Goal: Information Seeking & Learning: Learn about a topic

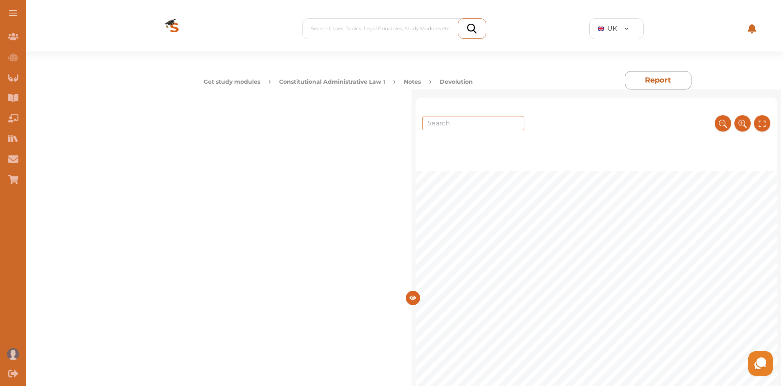
scroll to position [232, 0]
click at [364, 76] on div "Get study modules Constitutional Administrative Law 1 Notes Devolution" at bounding box center [411, 80] width 415 height 18
click at [364, 78] on button "Constitutional Administrative Law 1" at bounding box center [332, 82] width 106 height 9
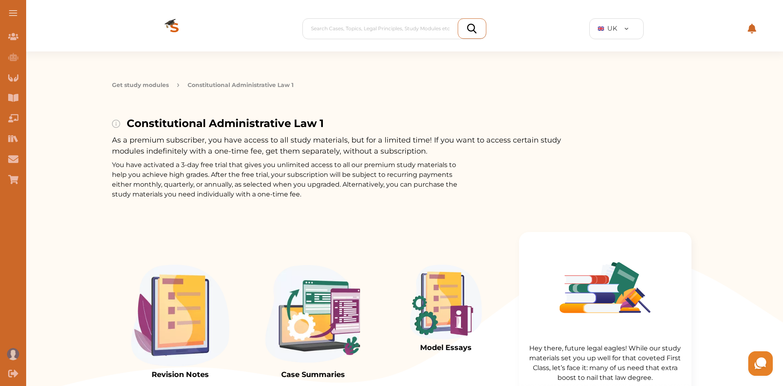
drag, startPoint x: 778, startPoint y: 59, endPoint x: 779, endPoint y: 75, distance: 16.0
click at [779, 75] on div "Get study modules Constitutional Administrative Law 1 Constitutional Administra…" at bounding box center [401, 126] width 763 height 148
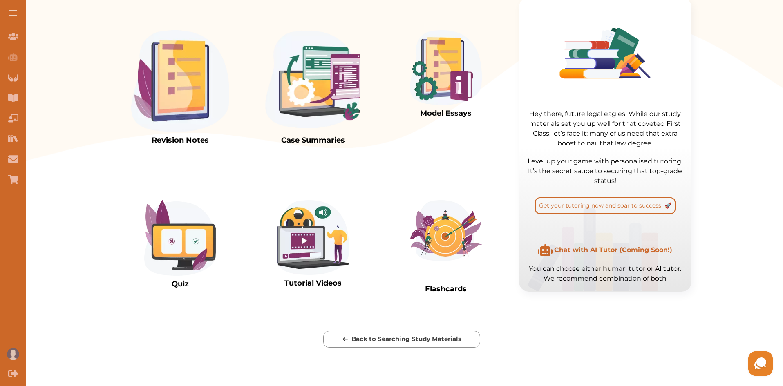
scroll to position [300, 0]
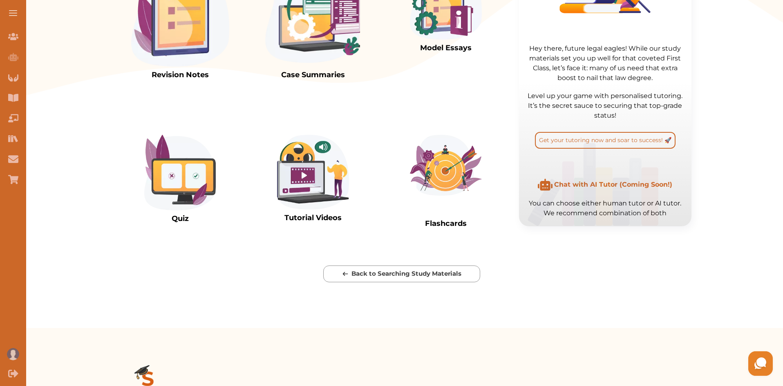
click at [195, 56] on img at bounding box center [180, 16] width 98 height 102
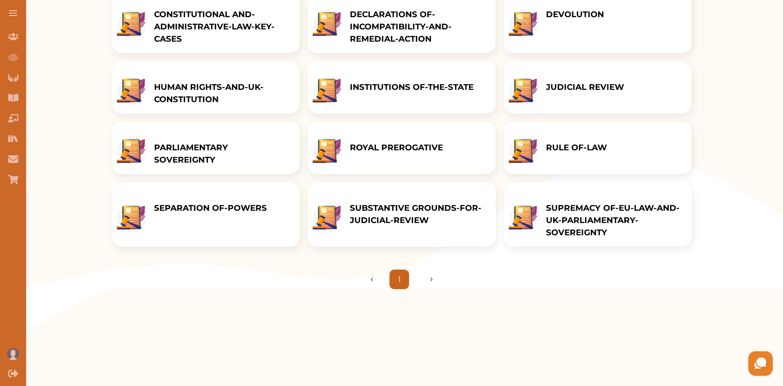
scroll to position [96, 0]
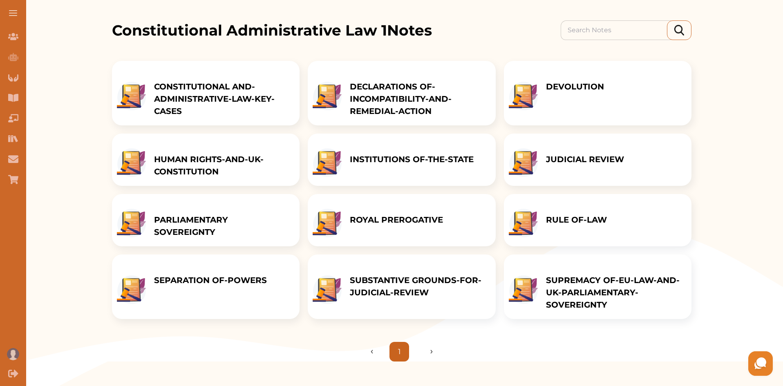
click at [422, 166] on p "INSTITUTIONS OF-THE-STATE" at bounding box center [412, 159] width 124 height 12
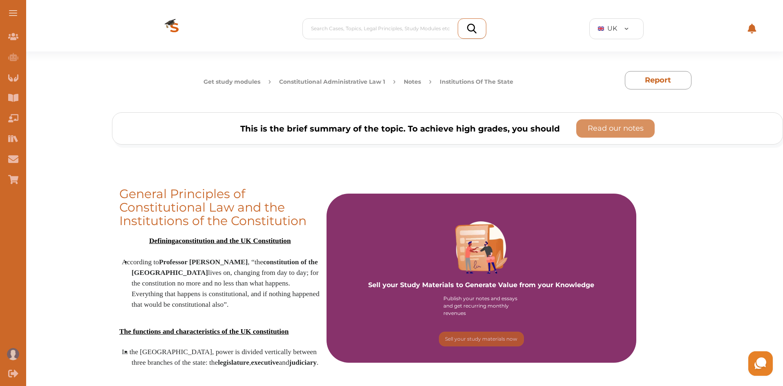
click at [343, 82] on button "Constitutional Administrative Law 1" at bounding box center [332, 82] width 106 height 9
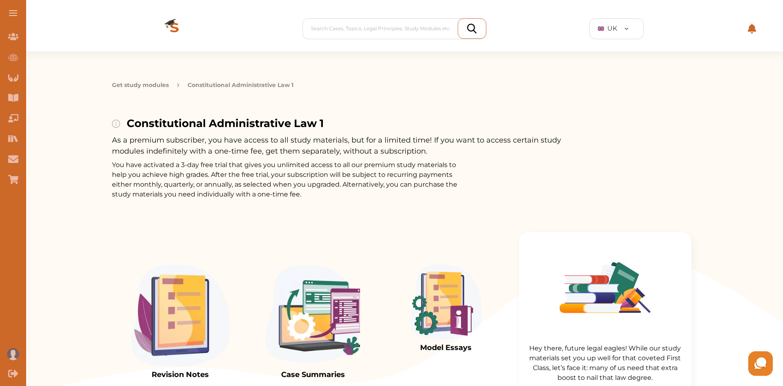
click at [253, 86] on p "Constitutional Administrative Law 1" at bounding box center [241, 85] width 106 height 9
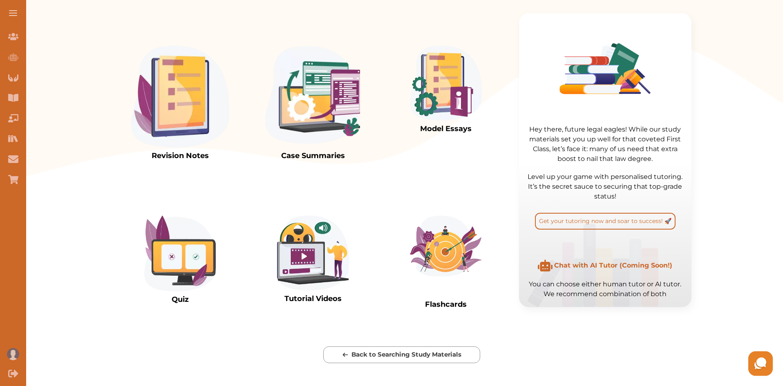
scroll to position [279, 0]
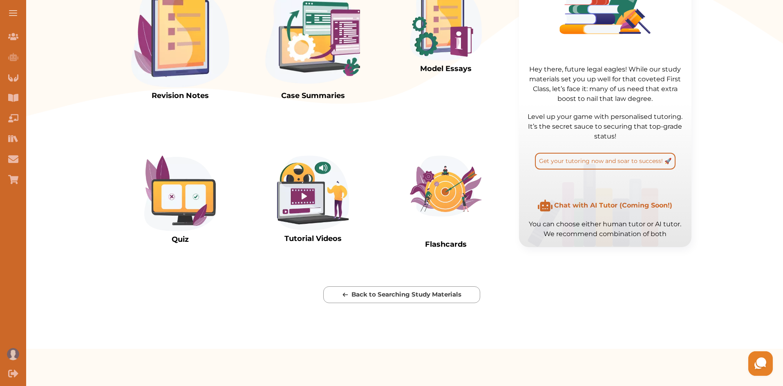
click at [191, 83] on img at bounding box center [180, 37] width 98 height 102
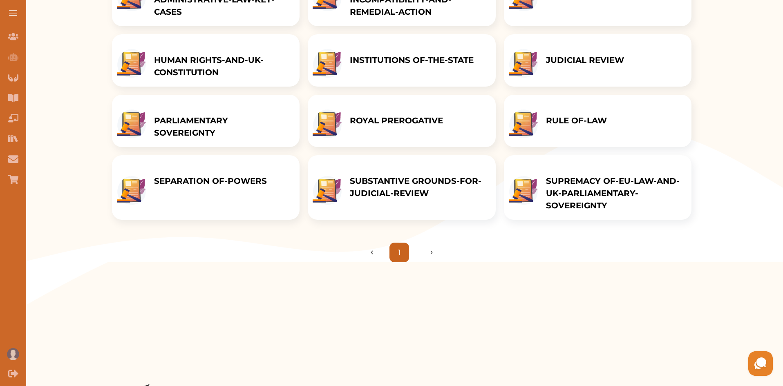
scroll to position [160, 0]
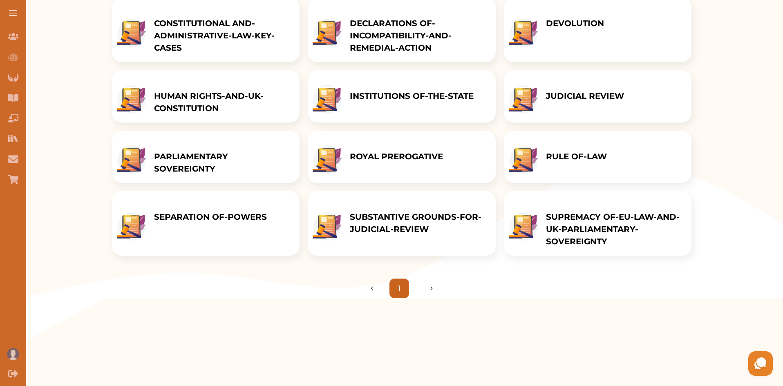
click at [206, 175] on p "PARLIAMENTARY SOVEREIGNTY" at bounding box center [222, 162] width 137 height 25
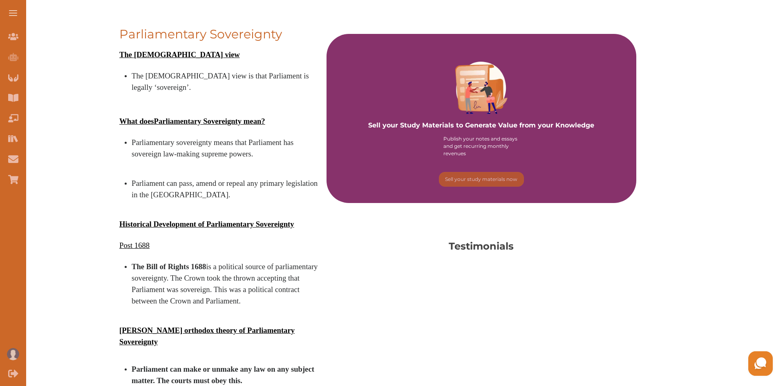
click at [209, 251] on p at bounding box center [220, 256] width 202 height 10
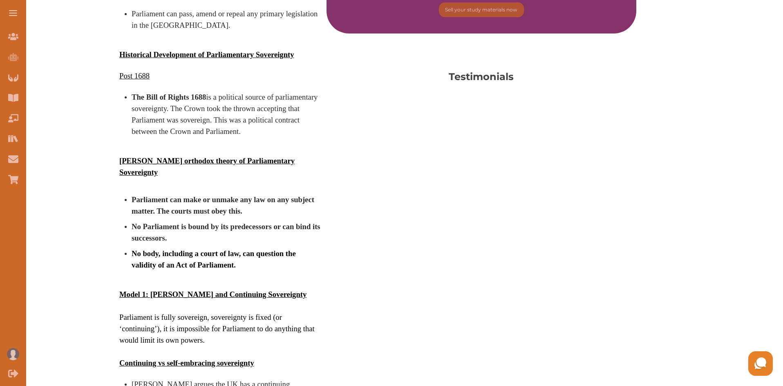
scroll to position [340, 0]
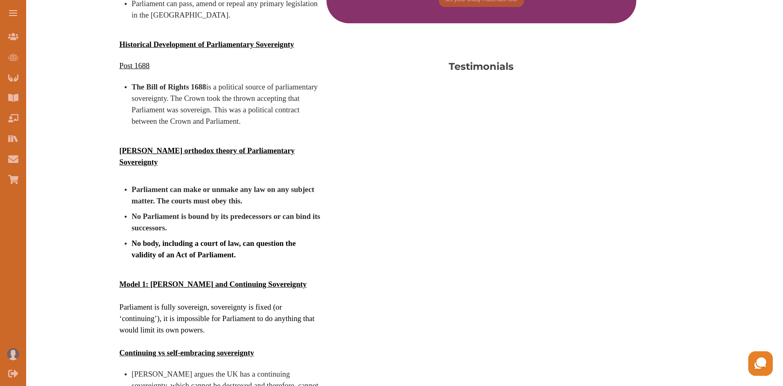
click at [380, 249] on div "Sell your Study Materials to Generate Value from your Knowledge Publish your no…" at bounding box center [482, 378] width 310 height 1049
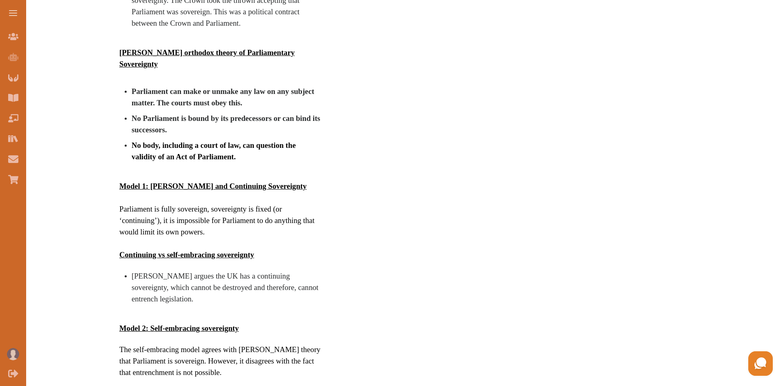
scroll to position [454, 0]
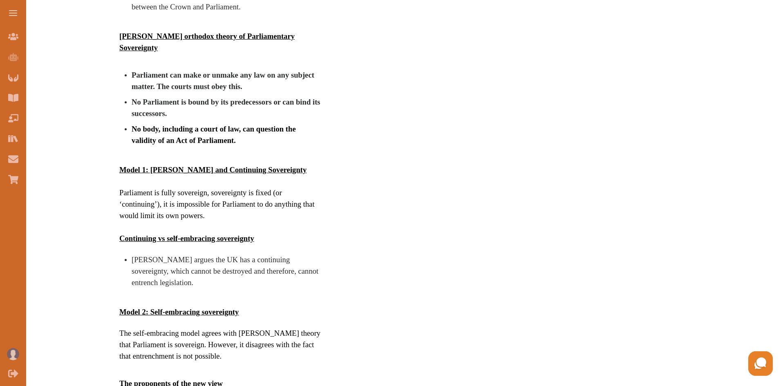
click at [678, 272] on div "Parliamentary Sovereignty The orthodox view The orthodox view is that Parliamen…" at bounding box center [447, 248] width 671 height 1082
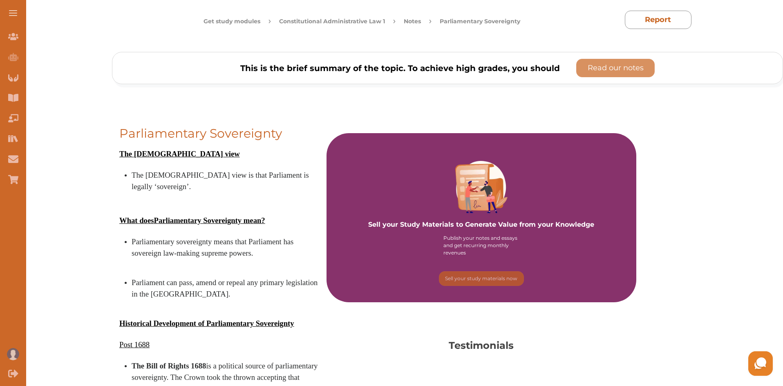
scroll to position [29, 0]
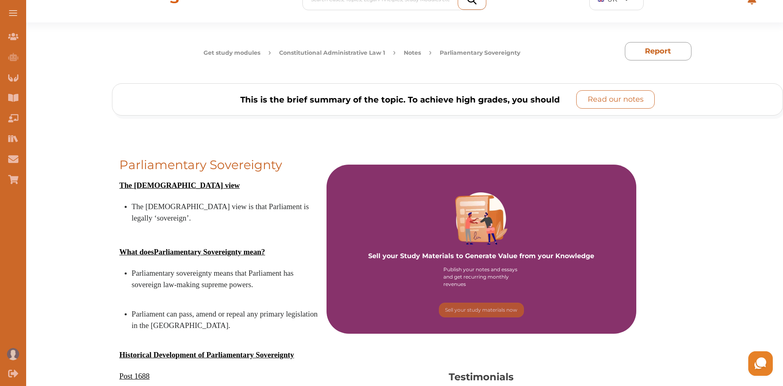
click at [617, 95] on p "Read our notes" at bounding box center [616, 99] width 56 height 11
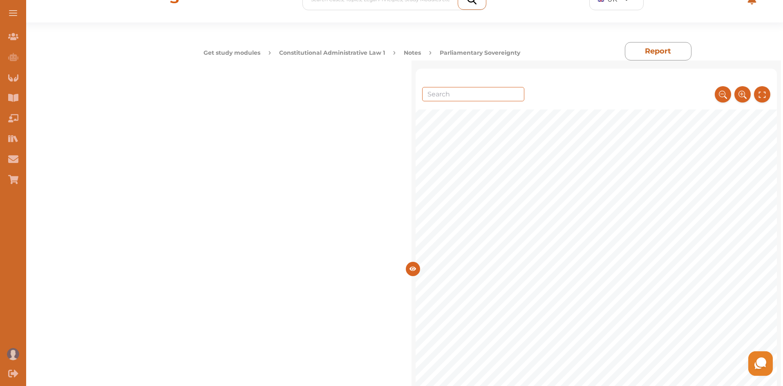
scroll to position [1635, 0]
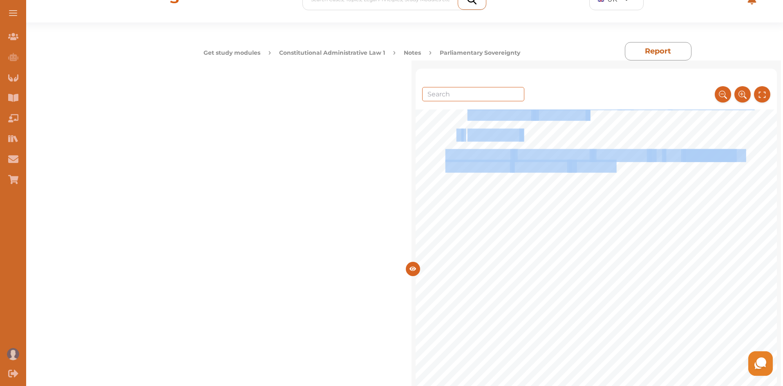
click at [618, 126] on div "♦ This is the idea that Parliament can make it more difficult for law to be rep…" at bounding box center [596, 314] width 361 height 516
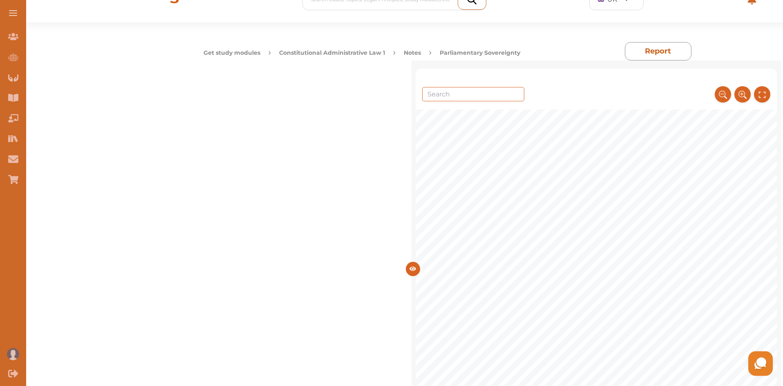
click at [610, 200] on span "Implied repeal basically states that; if a situation arises where" at bounding box center [647, 195] width 233 height 9
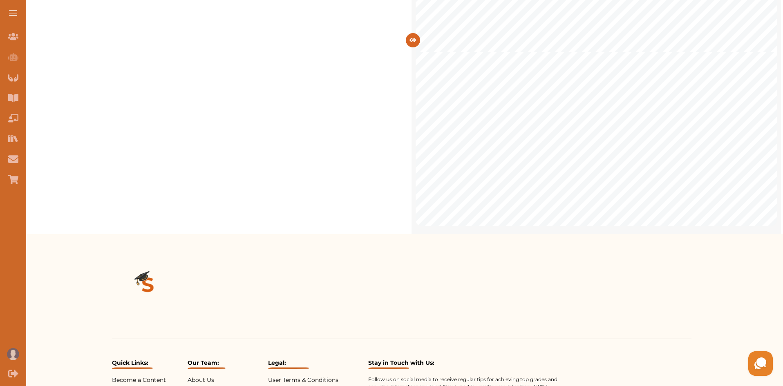
scroll to position [5008, 0]
click at [778, 123] on div "Parliamentary Sovereignty References: [PERSON_NAME] and [PERSON_NAME], Public L…" at bounding box center [597, 33] width 370 height 403
click at [777, 23] on div "Parliamentary Sovereignty References: [PERSON_NAME] and [PERSON_NAME], Public L…" at bounding box center [596, 33] width 361 height 386
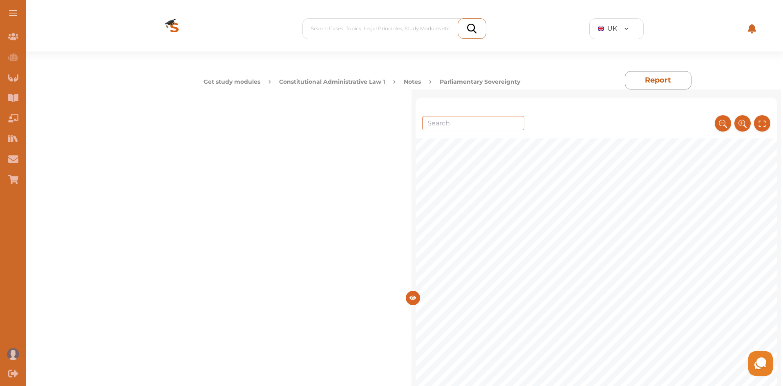
scroll to position [196, 0]
click at [668, 288] on span "Nobody in the [GEOGRAPHIC_DATA], including the executive and the courts can que…" at bounding box center [645, 284] width 354 height 9
click at [558, 292] on span "changed" at bounding box center [566, 293] width 33 height 9
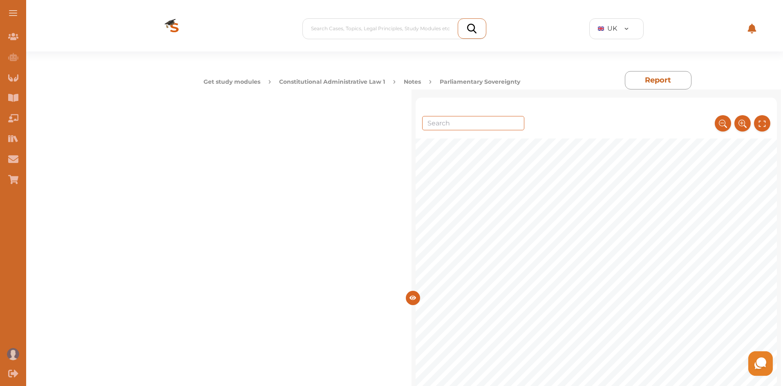
click at [547, 227] on span "The court held that the defendant was liable for his actions and that the Act" at bounding box center [610, 223] width 284 height 9
click at [612, 177] on span "ritish fishermen should be banned from fishing in the [GEOGRAPHIC_DATA] and tha…" at bounding box center [639, 174] width 345 height 9
click at [701, 239] on span "concerned a contradiction between an earlier and" at bounding box center [663, 242] width 188 height 9
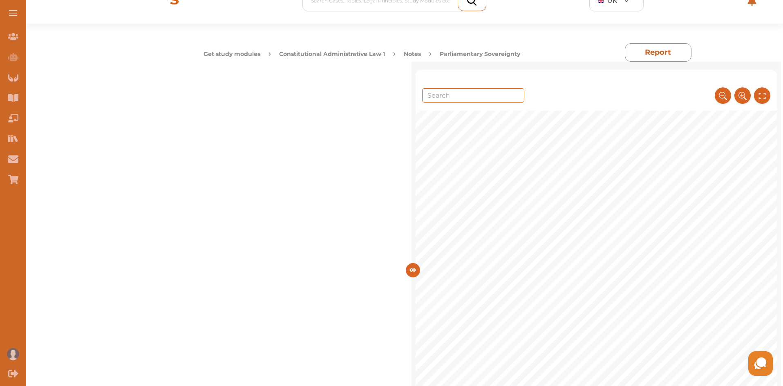
scroll to position [0, 0]
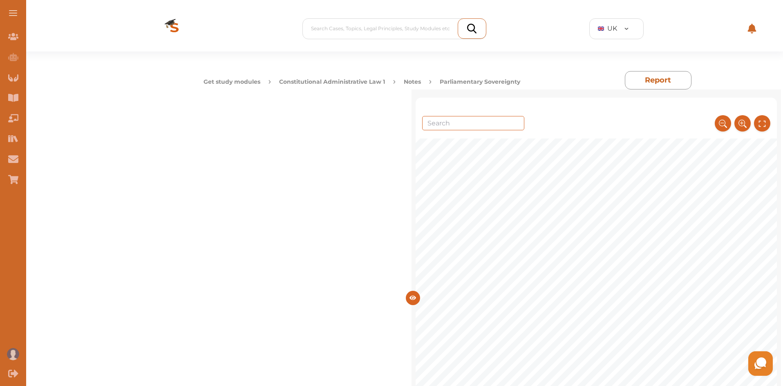
click at [380, 81] on button "Constitutional Administrative Law 1" at bounding box center [332, 82] width 106 height 9
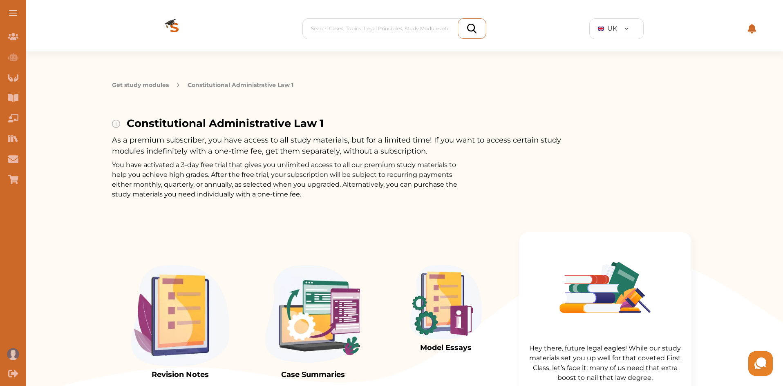
click at [186, 344] on img at bounding box center [180, 316] width 98 height 102
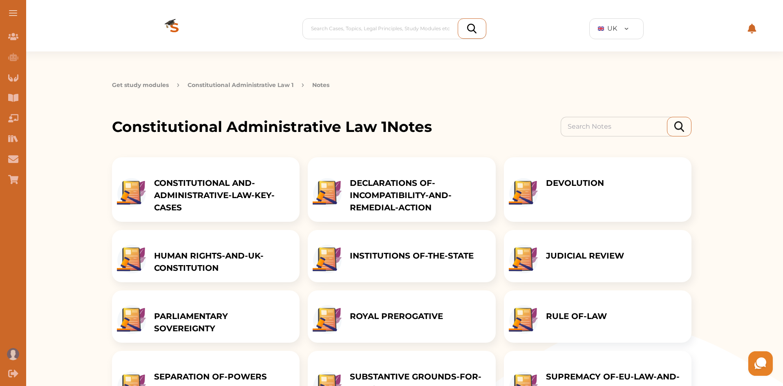
click at [554, 323] on p "RULE OF-LAW" at bounding box center [576, 316] width 61 height 12
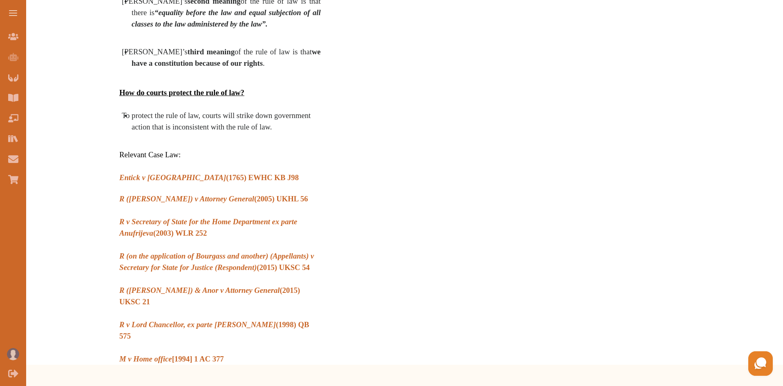
scroll to position [1118, 0]
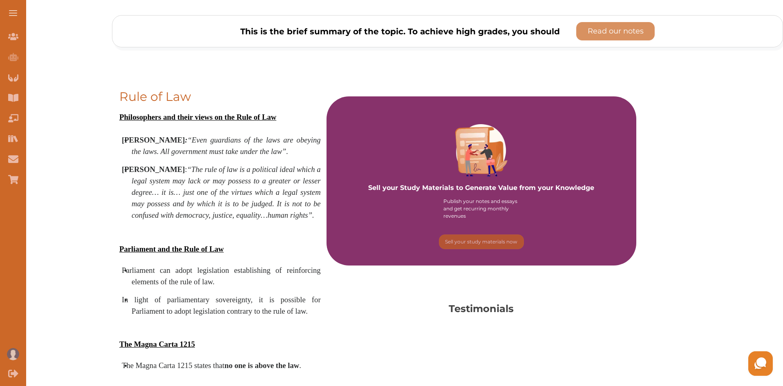
scroll to position [67, 0]
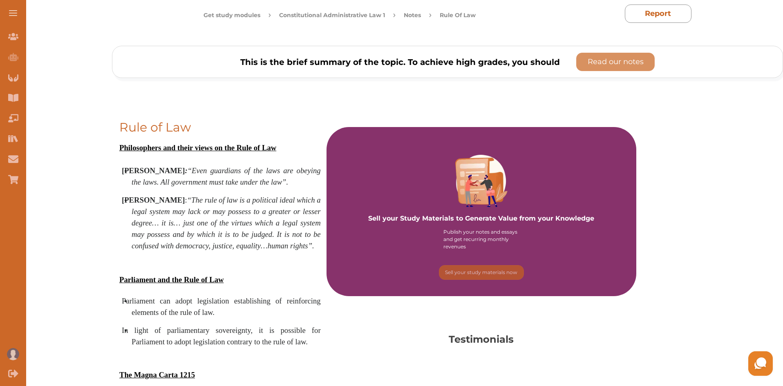
drag, startPoint x: 783, startPoint y: 68, endPoint x: 782, endPoint y: 46, distance: 22.1
click at [620, 56] on button "Read our notes" at bounding box center [615, 62] width 78 height 18
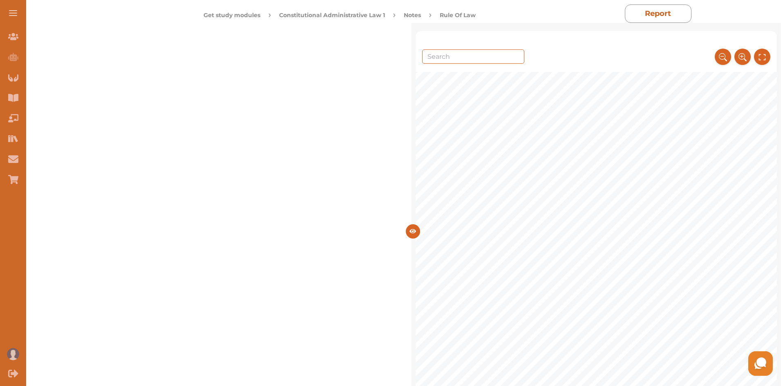
scroll to position [556, 0]
click at [527, 306] on span "law (including the Monarch)." at bounding box center [522, 303] width 108 height 9
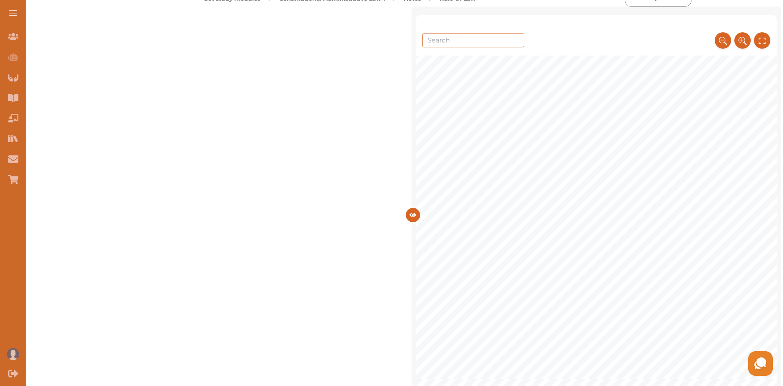
scroll to position [4873, 0]
click at [594, 162] on span "The government’s operation should not be based on arbitrary or discretionary" at bounding box center [615, 158] width 294 height 9
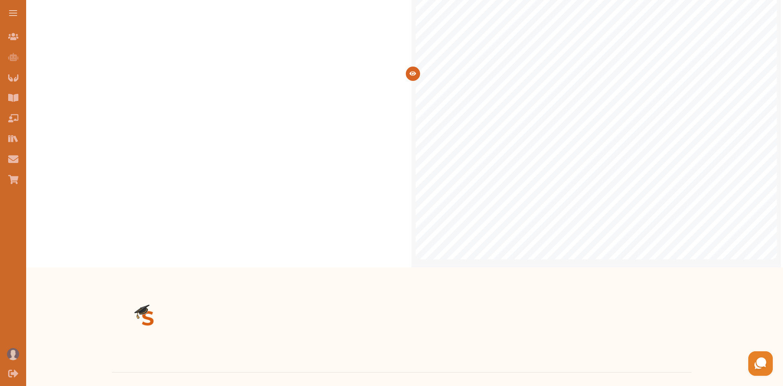
scroll to position [247, 0]
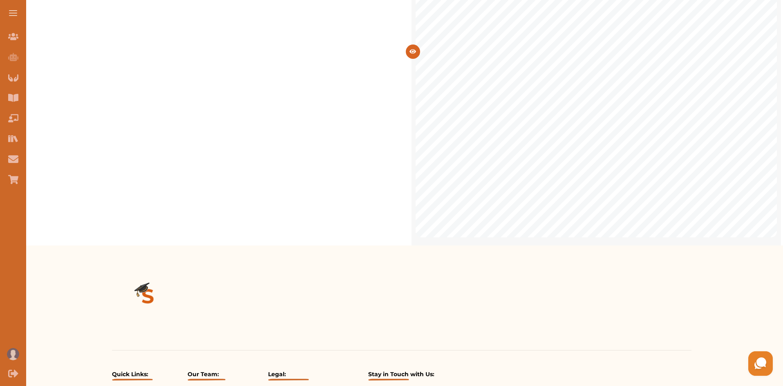
click at [755, 68] on div "1 Rule of Law References: [PERSON_NAME] and [PERSON_NAME], Public Law (3rd edit…" at bounding box center [596, 44] width 361 height 386
click at [778, 68] on div "1 Rule of Law References: [PERSON_NAME] and [PERSON_NAME], Public Law (3rd edit…" at bounding box center [597, 44] width 370 height 403
